Goal: Use online tool/utility: Utilize a website feature to perform a specific function

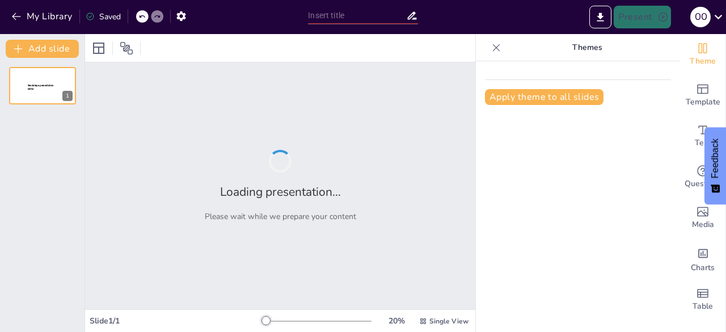
type input "Imported Driven by Quality, Built on Trust – Meet [PERSON_NAME] Group.pptx"
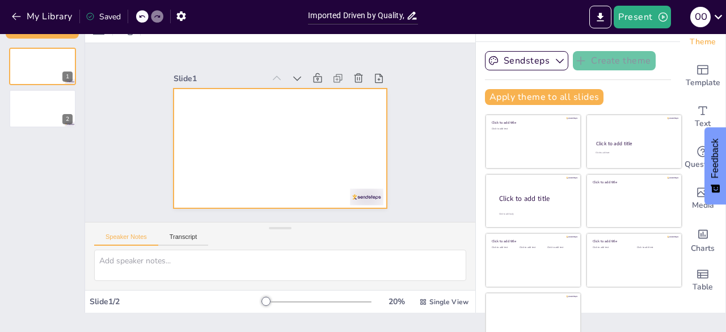
scroll to position [32, 0]
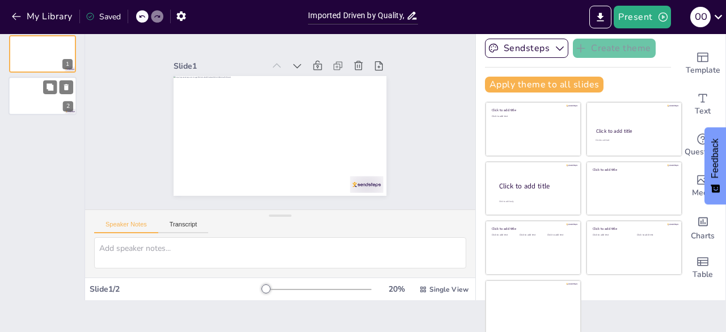
click at [52, 102] on div at bounding box center [43, 96] width 68 height 39
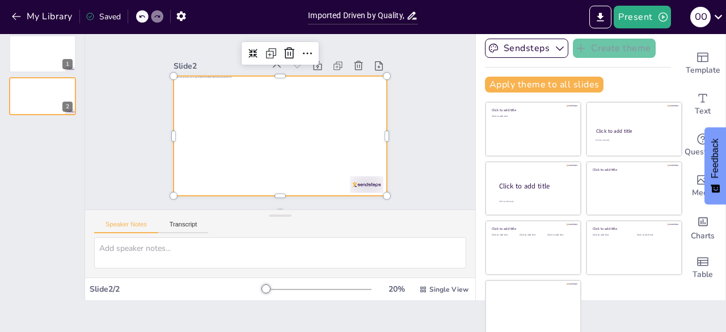
click at [322, 128] on div at bounding box center [269, 131] width 238 height 231
click at [290, 147] on div at bounding box center [272, 106] width 244 height 210
click at [252, 117] on div at bounding box center [268, 130] width 231 height 238
click at [252, 117] on div at bounding box center [267, 128] width 210 height 244
click at [252, 117] on div at bounding box center [273, 105] width 243 height 196
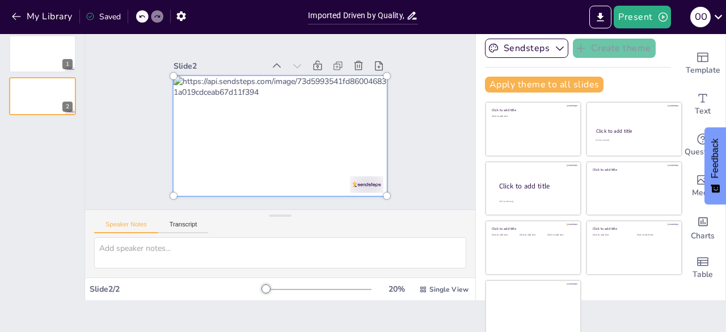
click at [258, 147] on div at bounding box center [265, 123] width 178 height 249
click at [258, 147] on div at bounding box center [264, 118] width 157 height 239
click at [258, 117] on div at bounding box center [266, 113] width 214 height 261
drag, startPoint x: 255, startPoint y: 147, endPoint x: 223, endPoint y: 149, distance: 31.8
click at [223, 149] on div at bounding box center [270, 132] width 261 height 241
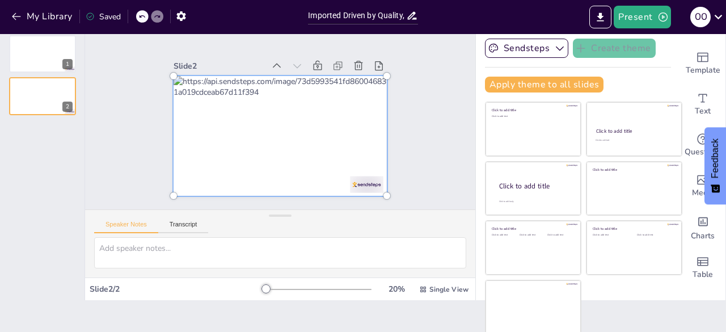
click at [337, 127] on div at bounding box center [269, 108] width 257 height 251
click at [363, 121] on div at bounding box center [266, 128] width 229 height 263
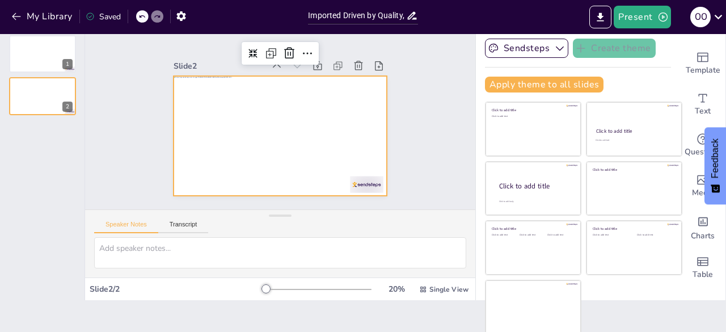
click at [431, 124] on div "Slide 1 Slide 2" at bounding box center [280, 119] width 394 height 409
click at [318, 125] on div at bounding box center [268, 129] width 222 height 242
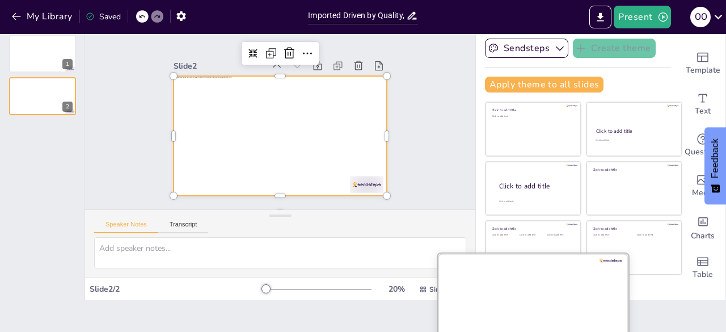
click at [532, 281] on div at bounding box center [533, 306] width 191 height 107
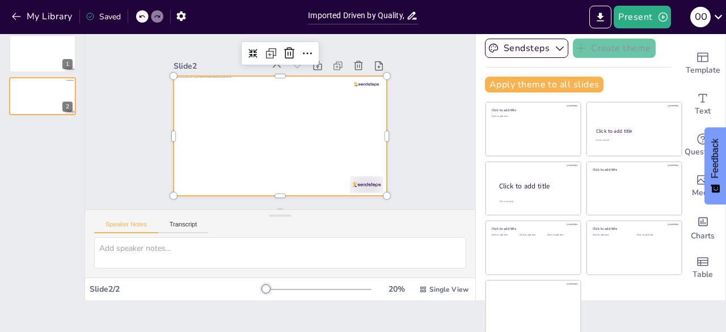
click at [354, 92] on div at bounding box center [267, 112] width 210 height 244
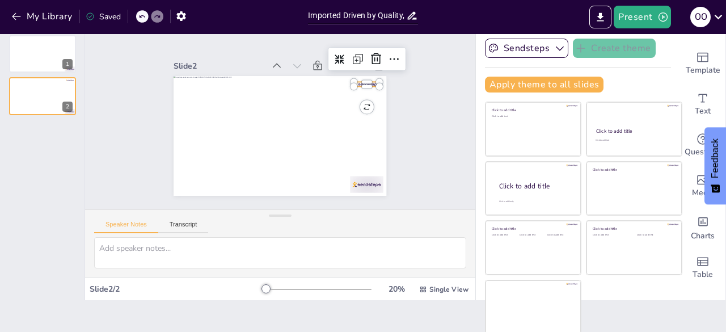
click at [361, 124] on div at bounding box center [373, 132] width 24 height 16
click at [283, 223] on icon at bounding box center [273, 232] width 19 height 19
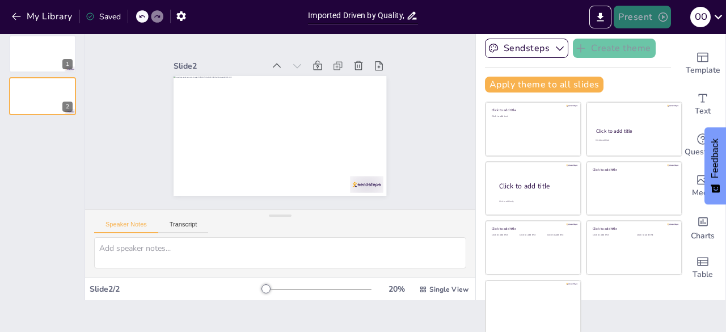
click at [647, 20] on button "Present" at bounding box center [642, 17] width 57 height 23
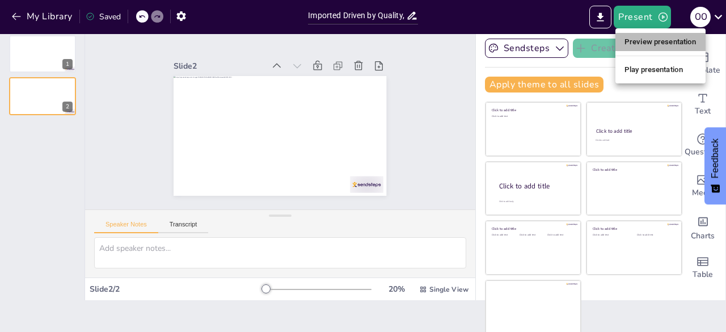
click at [664, 41] on li "Preview presentation" at bounding box center [660, 42] width 90 height 18
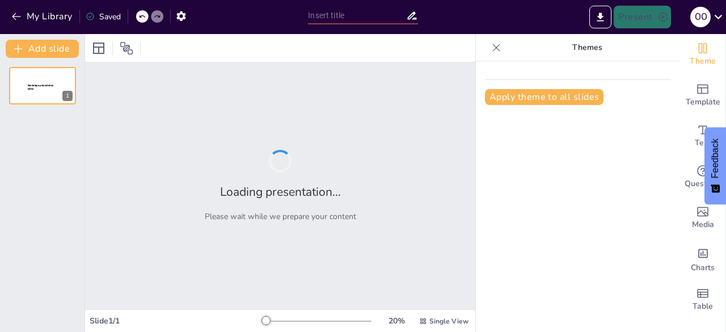
type input "Imported Driven by Quality, Built on Trust – Meet [PERSON_NAME] Group.pptx"
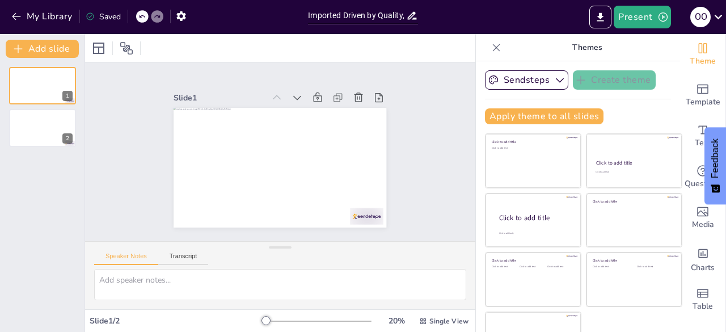
click at [493, 45] on icon at bounding box center [496, 47] width 7 height 7
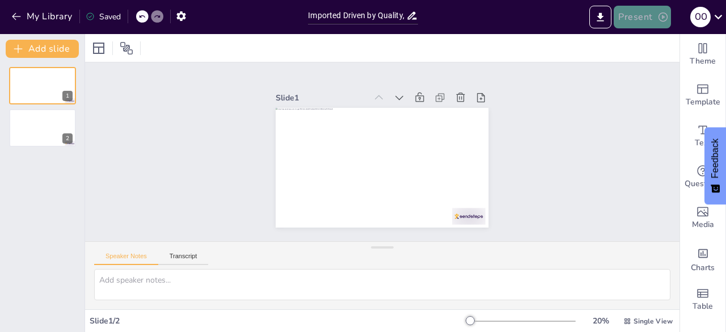
click at [641, 18] on button "Present" at bounding box center [642, 17] width 57 height 23
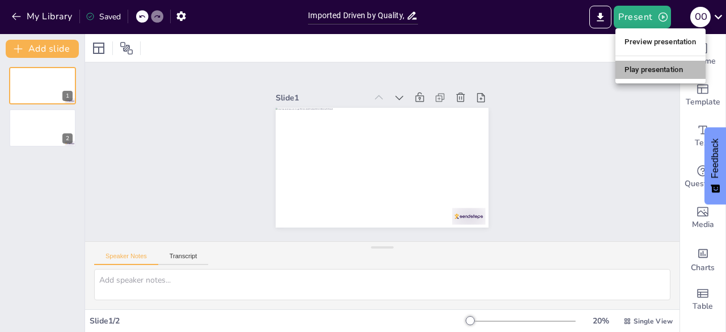
click at [632, 71] on li "Play presentation" at bounding box center [660, 70] width 90 height 18
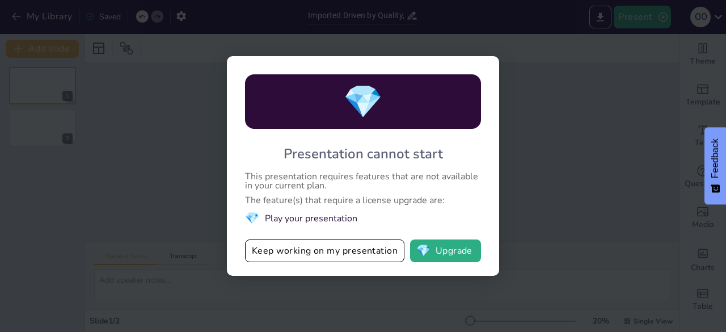
click at [581, 154] on div "💎 Presentation cannot start This presentation requires features that are not av…" at bounding box center [363, 166] width 726 height 332
click at [641, 13] on div "💎 Presentation cannot start This presentation requires features that are not av…" at bounding box center [363, 166] width 726 height 332
click at [683, 120] on div "💎 Presentation cannot start This presentation requires features that are not av…" at bounding box center [363, 166] width 726 height 332
click at [347, 253] on button "Keep working on my presentation" at bounding box center [324, 250] width 159 height 23
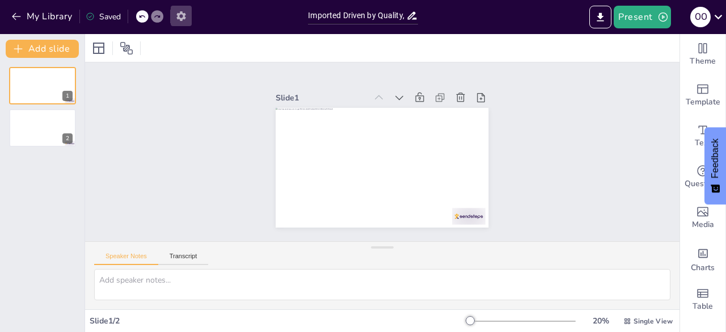
click at [177, 13] on icon "button" at bounding box center [181, 16] width 12 height 12
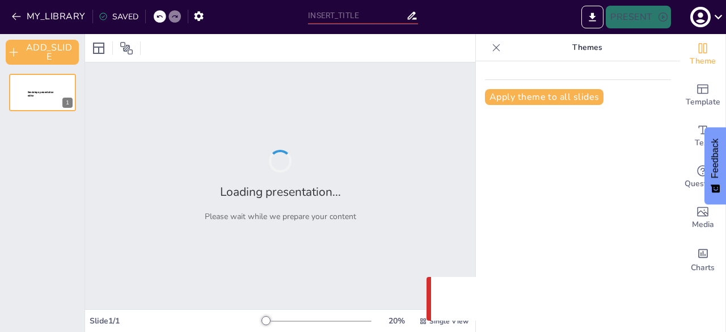
type input "Imported Driven by Quality, Built on Trust – Meet [PERSON_NAME] Group.pptx"
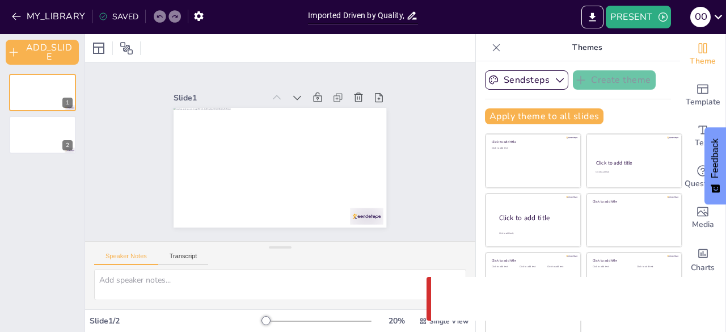
click at [487, 45] on div at bounding box center [496, 48] width 18 height 18
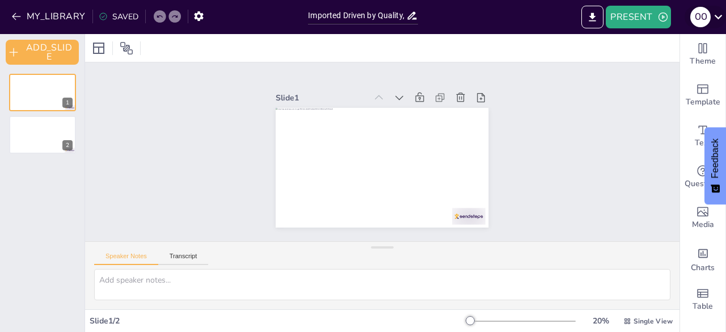
click at [718, 16] on icon at bounding box center [718, 16] width 15 height 15
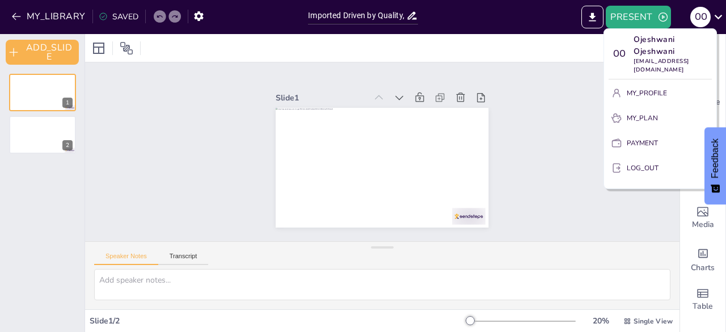
click at [547, 91] on div at bounding box center [363, 166] width 726 height 332
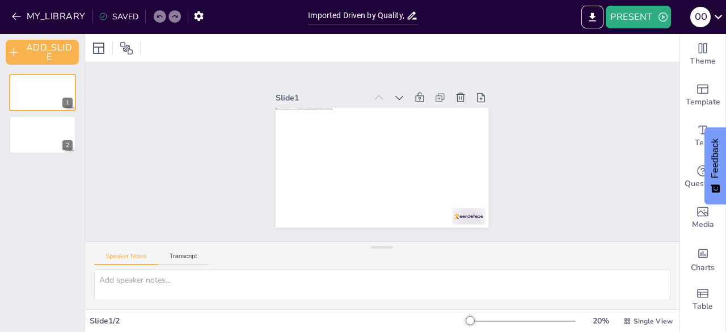
click at [719, 20] on icon at bounding box center [718, 16] width 15 height 15
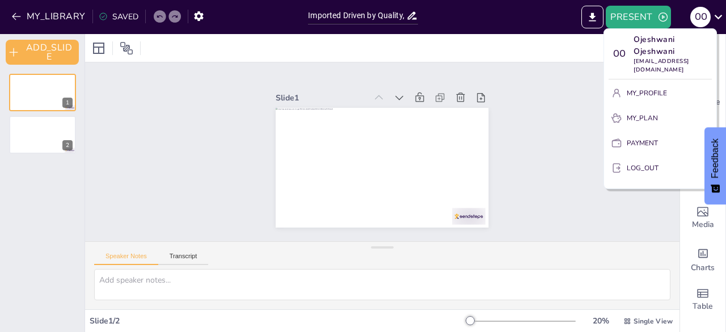
click at [533, 94] on div at bounding box center [363, 166] width 726 height 332
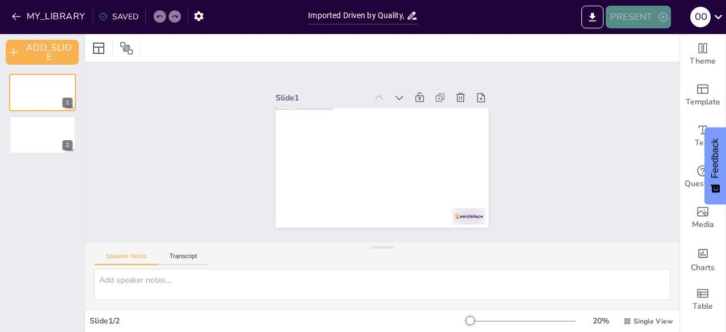
click at [656, 22] on button "PRESENT" at bounding box center [638, 17] width 65 height 23
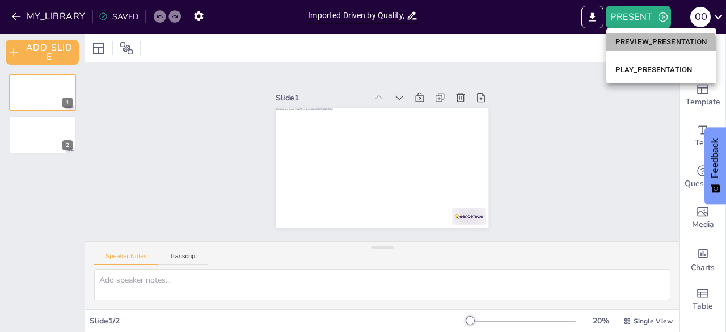
click at [654, 45] on li "PREVIEW_PRESENTATION" at bounding box center [661, 42] width 110 height 18
